Goal: Ask a question

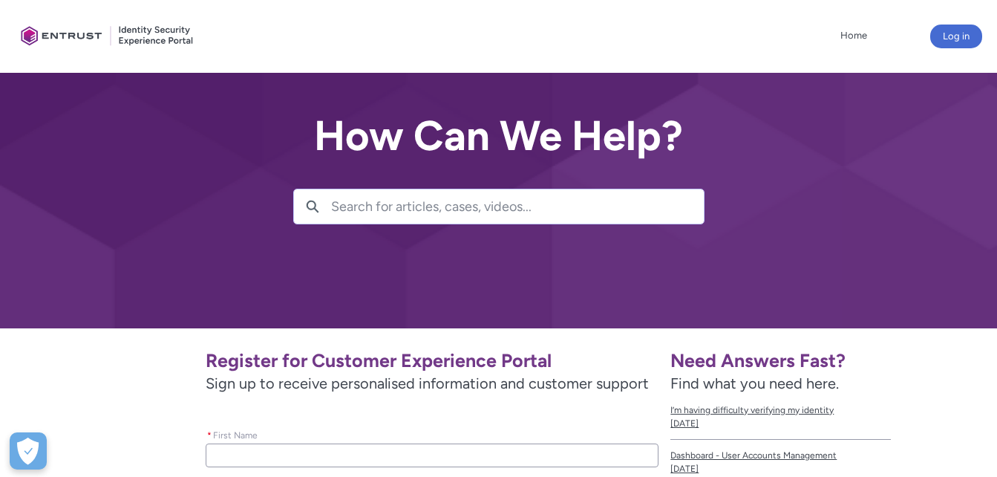
click at [635, 250] on div at bounding box center [498, 164] width 997 height 328
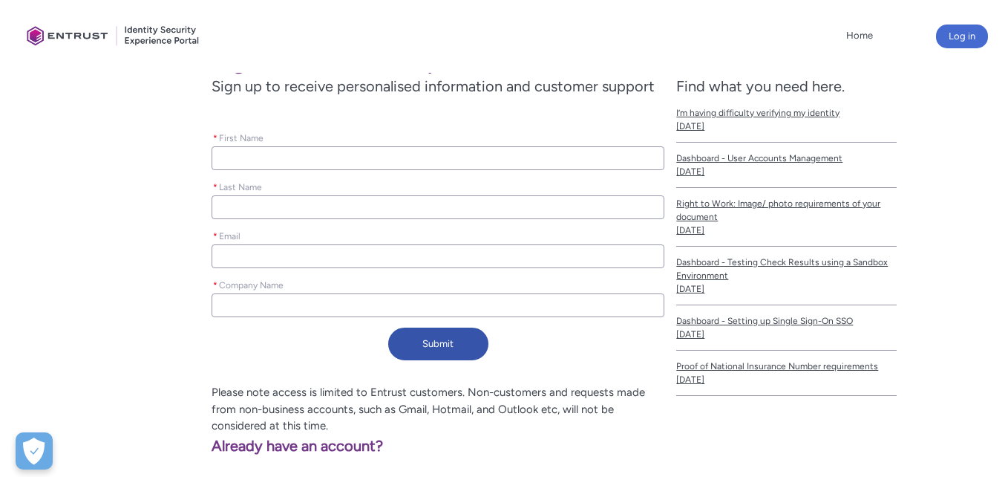
scroll to position [327, 0]
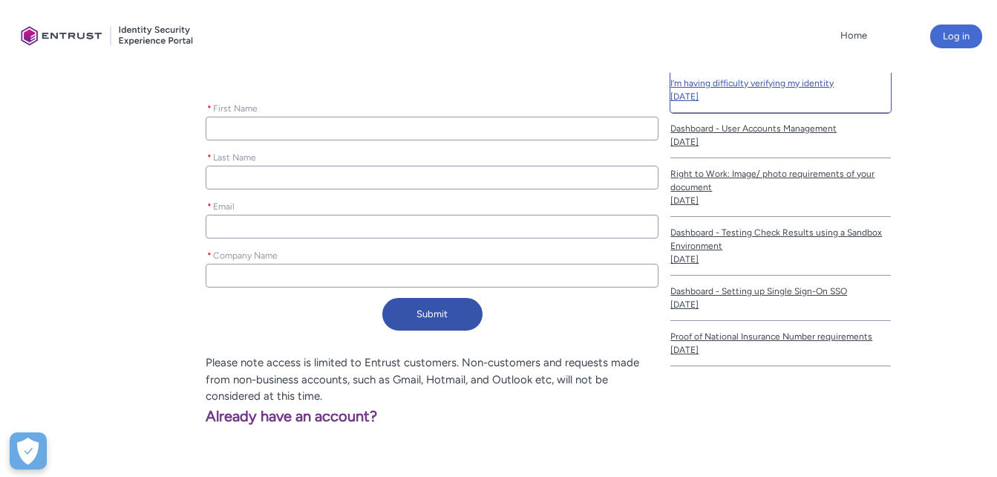
click at [761, 82] on span "I’m having difficulty verifying my identity" at bounding box center [780, 82] width 220 height 13
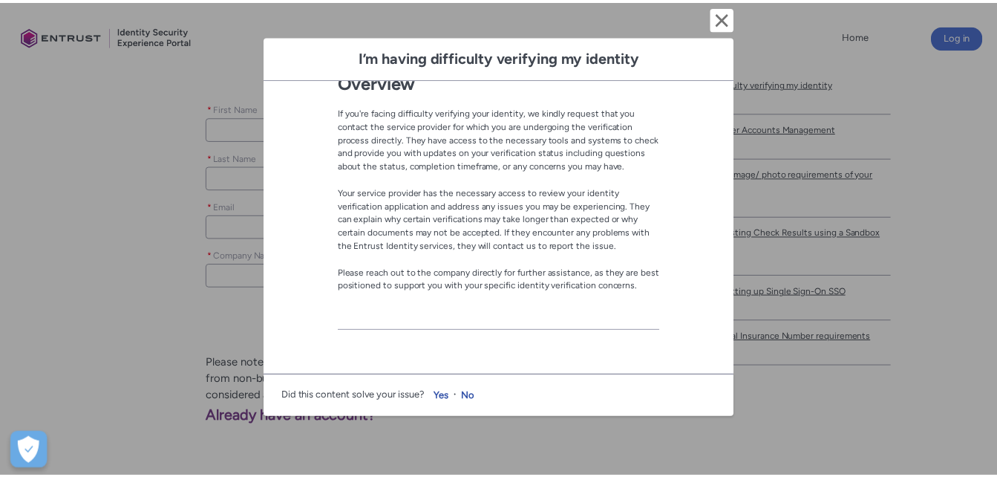
scroll to position [0, 0]
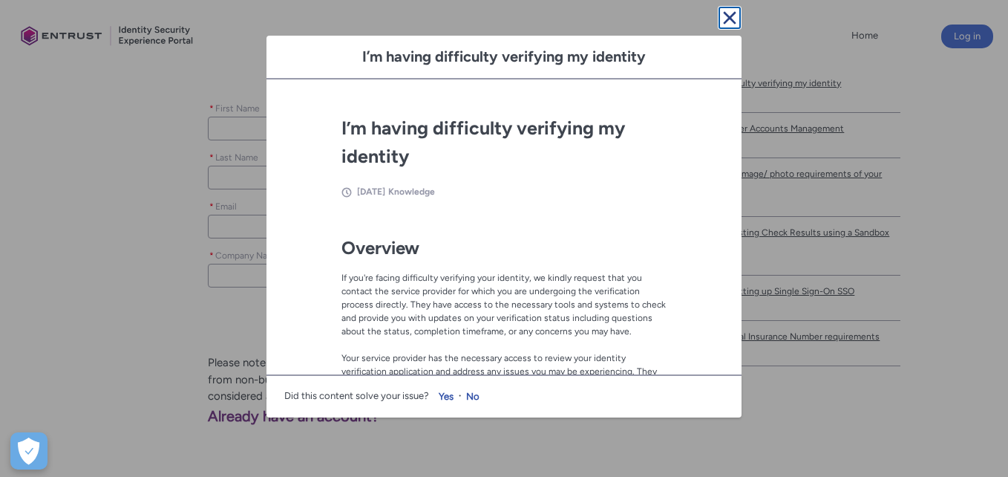
click at [728, 17] on lightning-primitive-icon "button" at bounding box center [730, 18] width 18 height 18
